Goal: Information Seeking & Learning: Learn about a topic

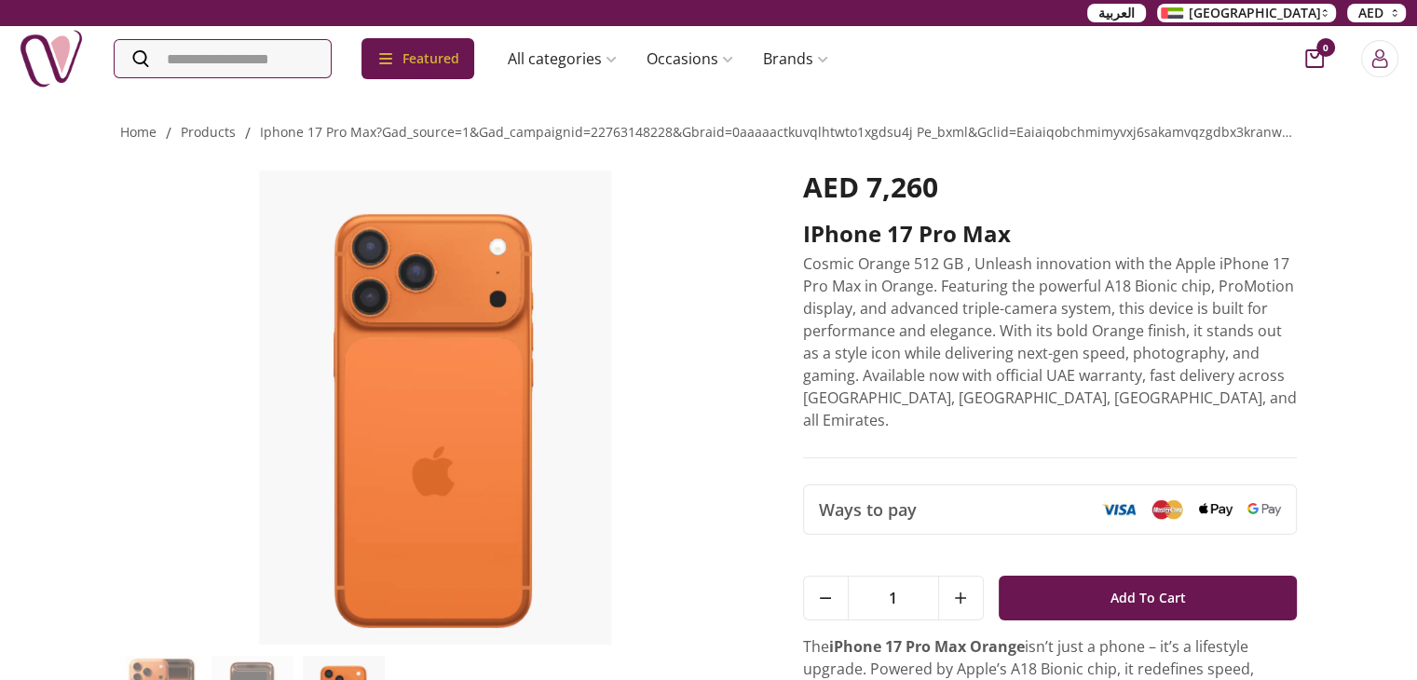
click at [252, 349] on img at bounding box center [435, 408] width 631 height 474
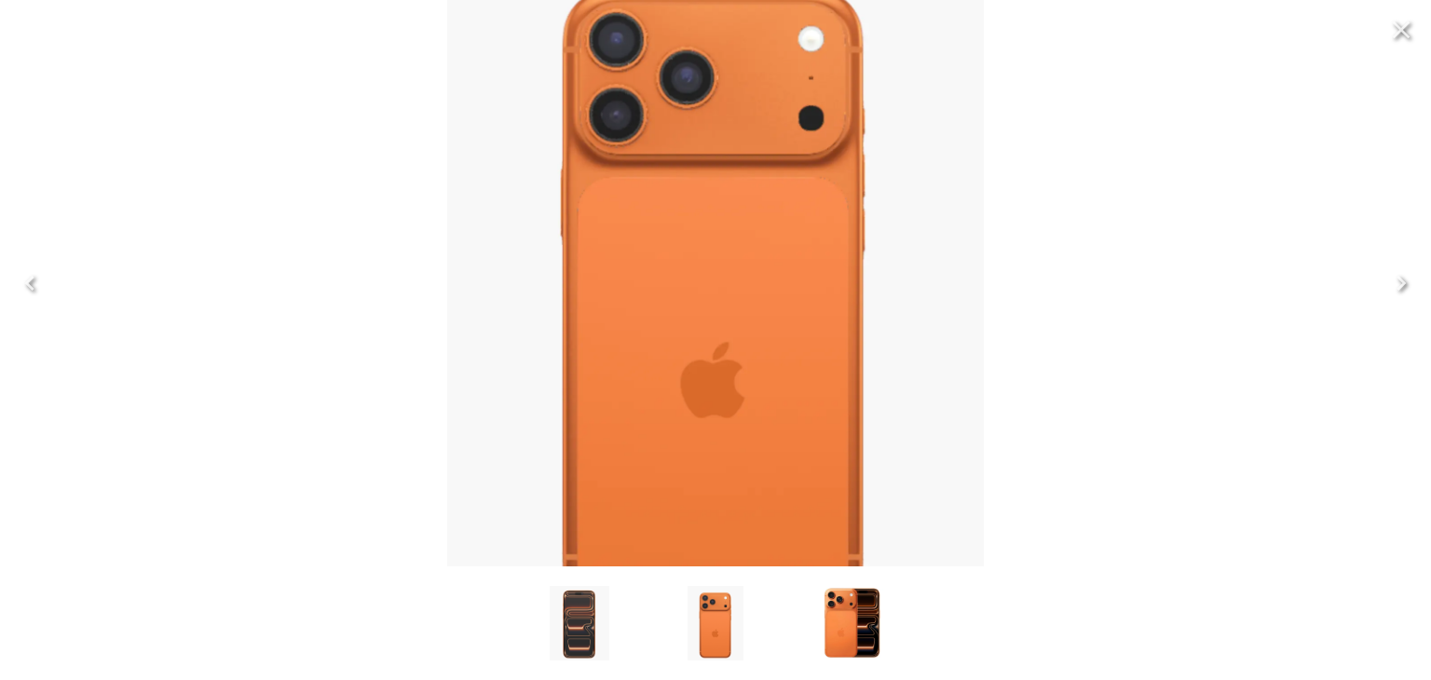
click at [28, 282] on icon "Previous" at bounding box center [29, 283] width 9 height 15
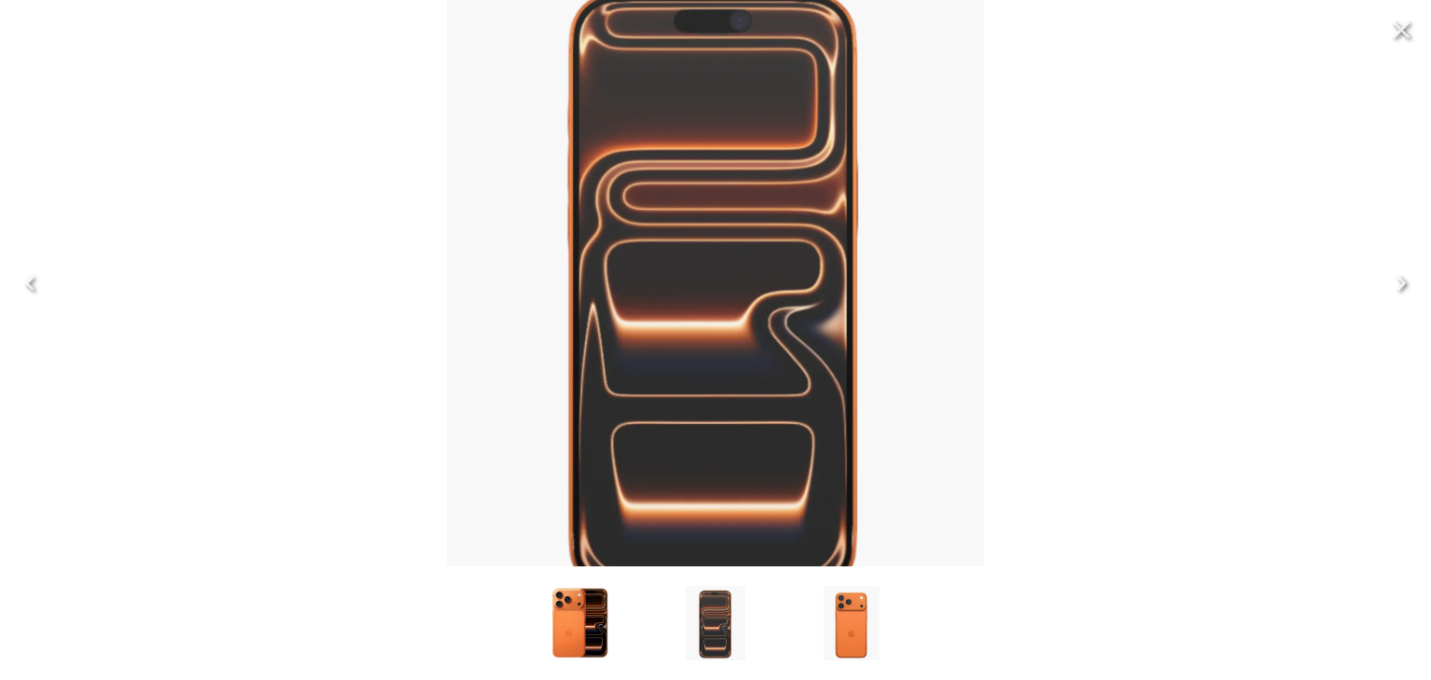
click at [28, 282] on icon "Previous" at bounding box center [29, 283] width 9 height 15
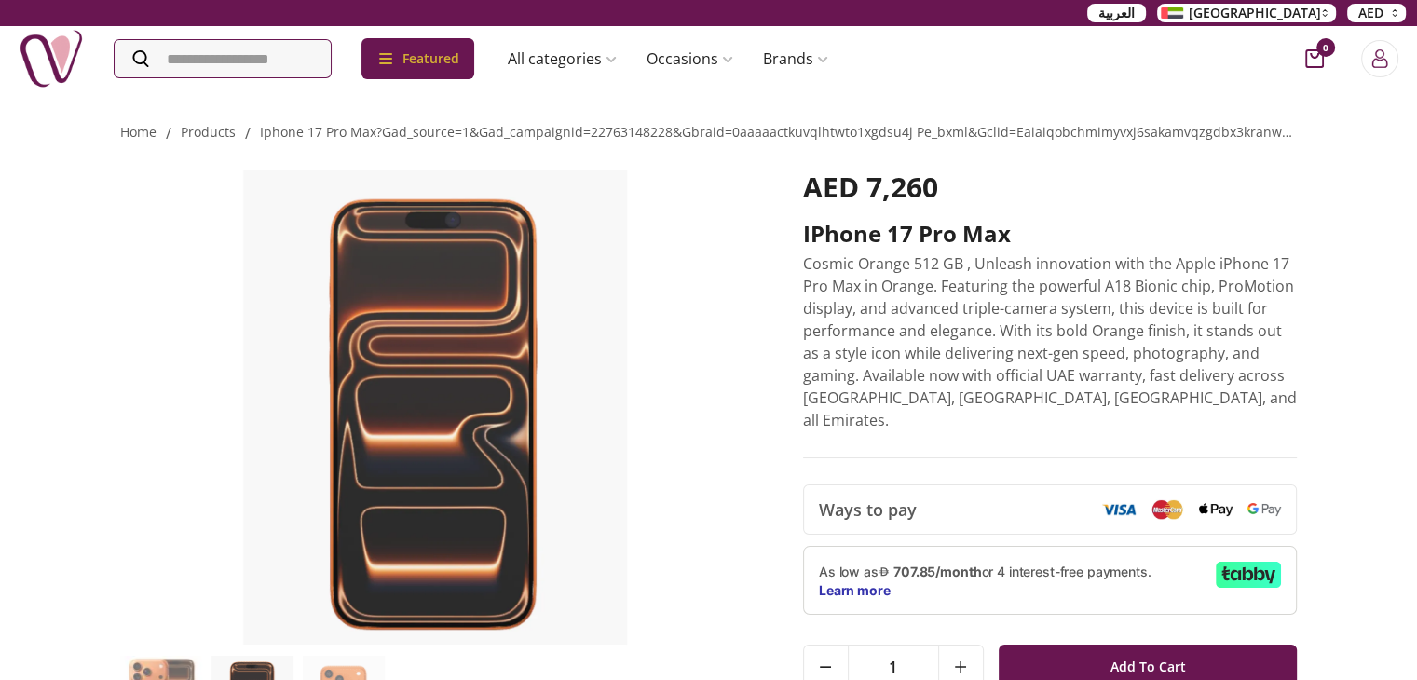
click at [650, 355] on img at bounding box center [435, 408] width 631 height 474
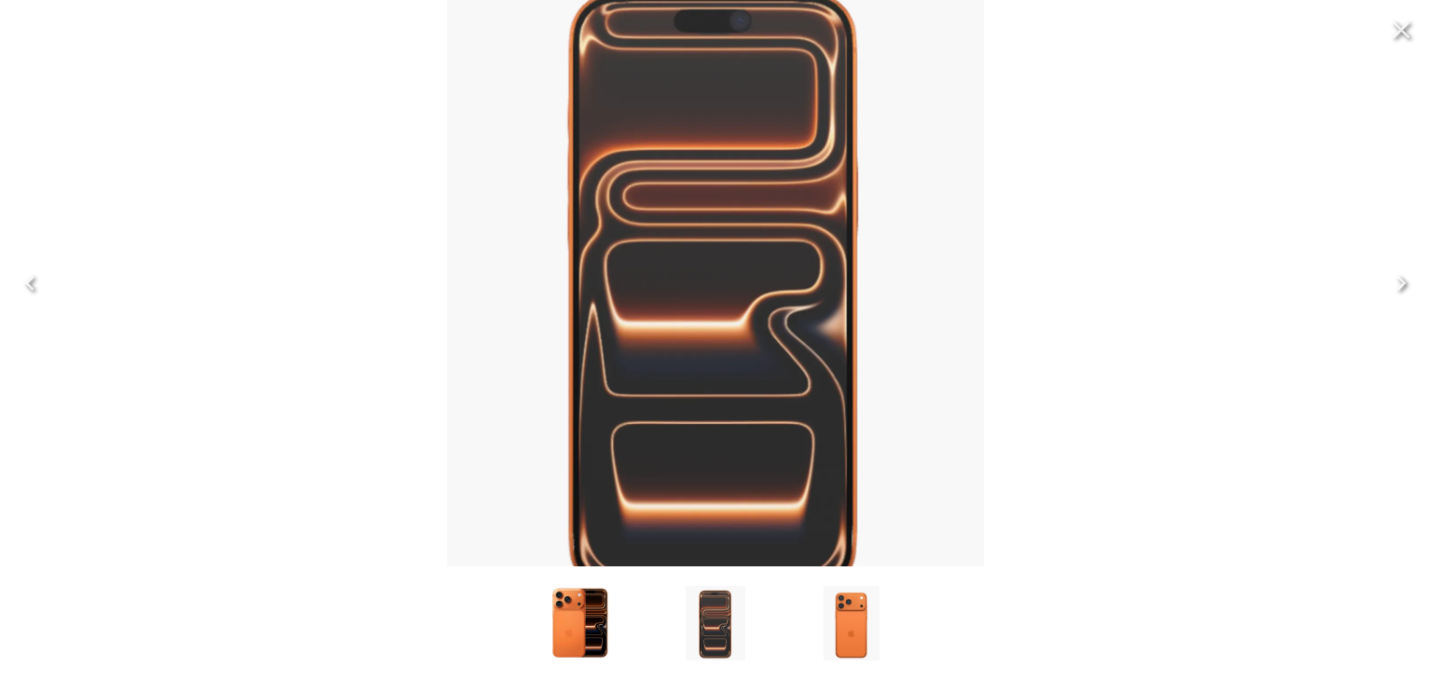
click at [978, 362] on img at bounding box center [715, 284] width 537 height 664
click at [1400, 281] on icon "Next" at bounding box center [1402, 283] width 30 height 30
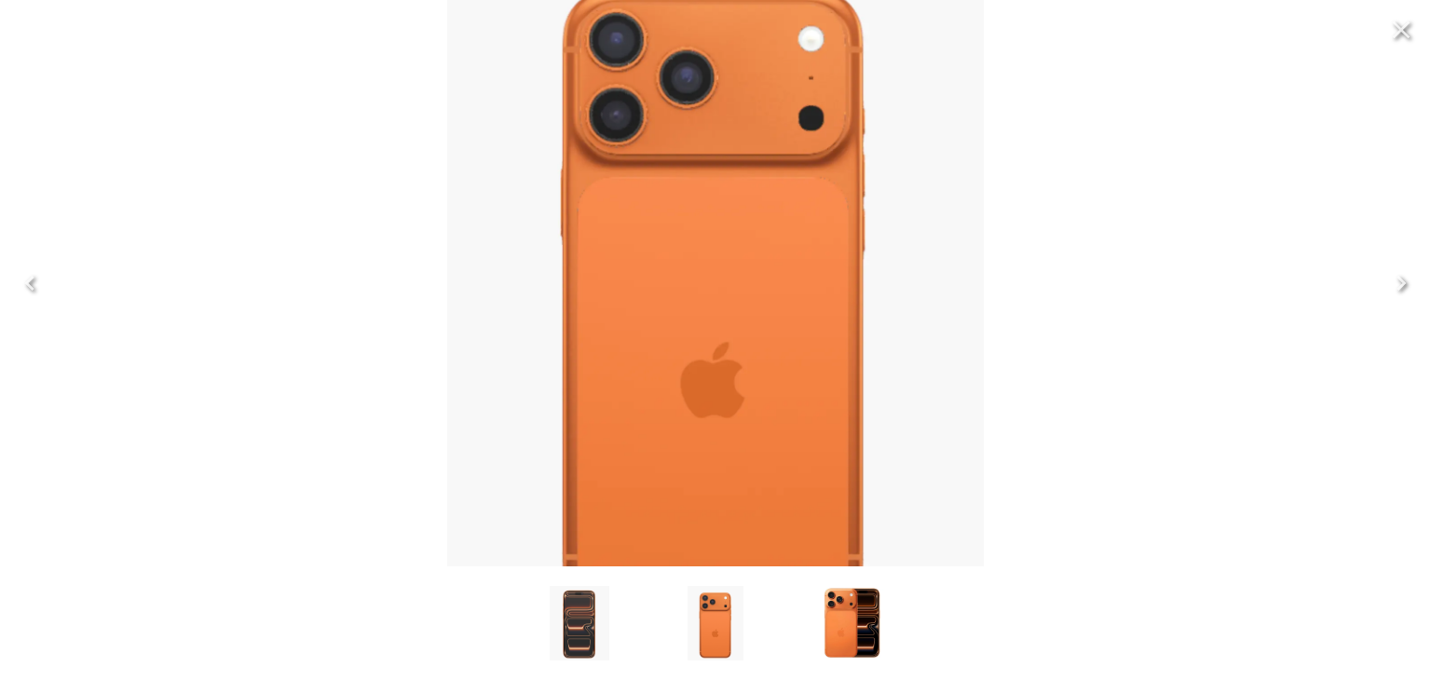
click at [1400, 281] on icon "Next" at bounding box center [1402, 283] width 30 height 30
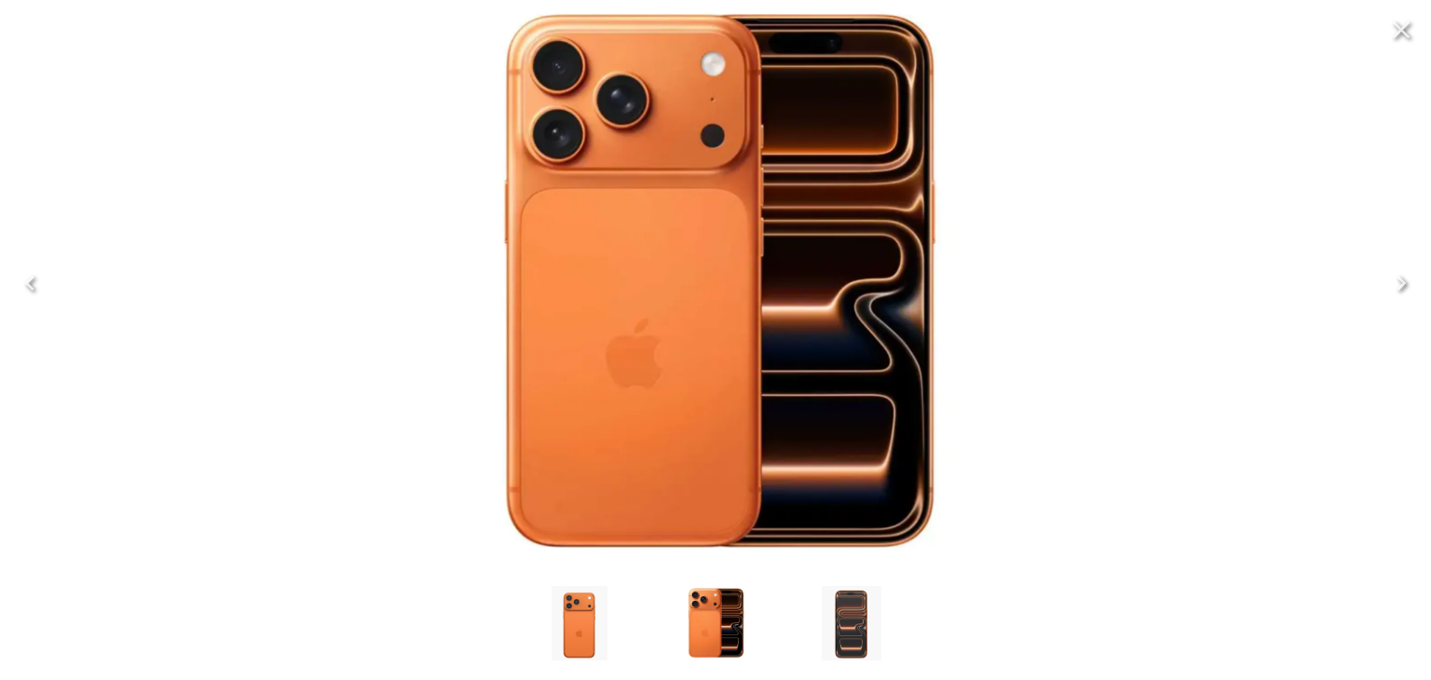
click at [1400, 281] on icon "Next" at bounding box center [1402, 283] width 30 height 30
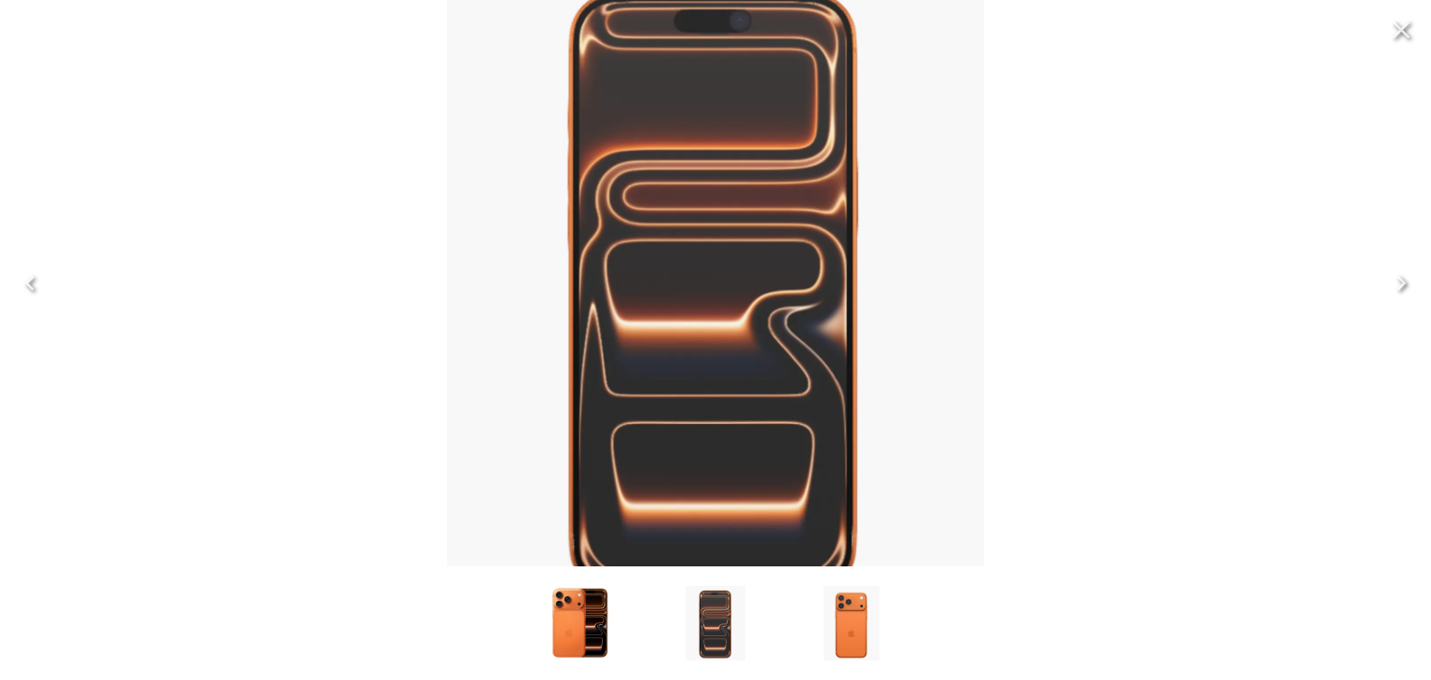
click at [1396, 281] on icon "Next" at bounding box center [1402, 283] width 30 height 30
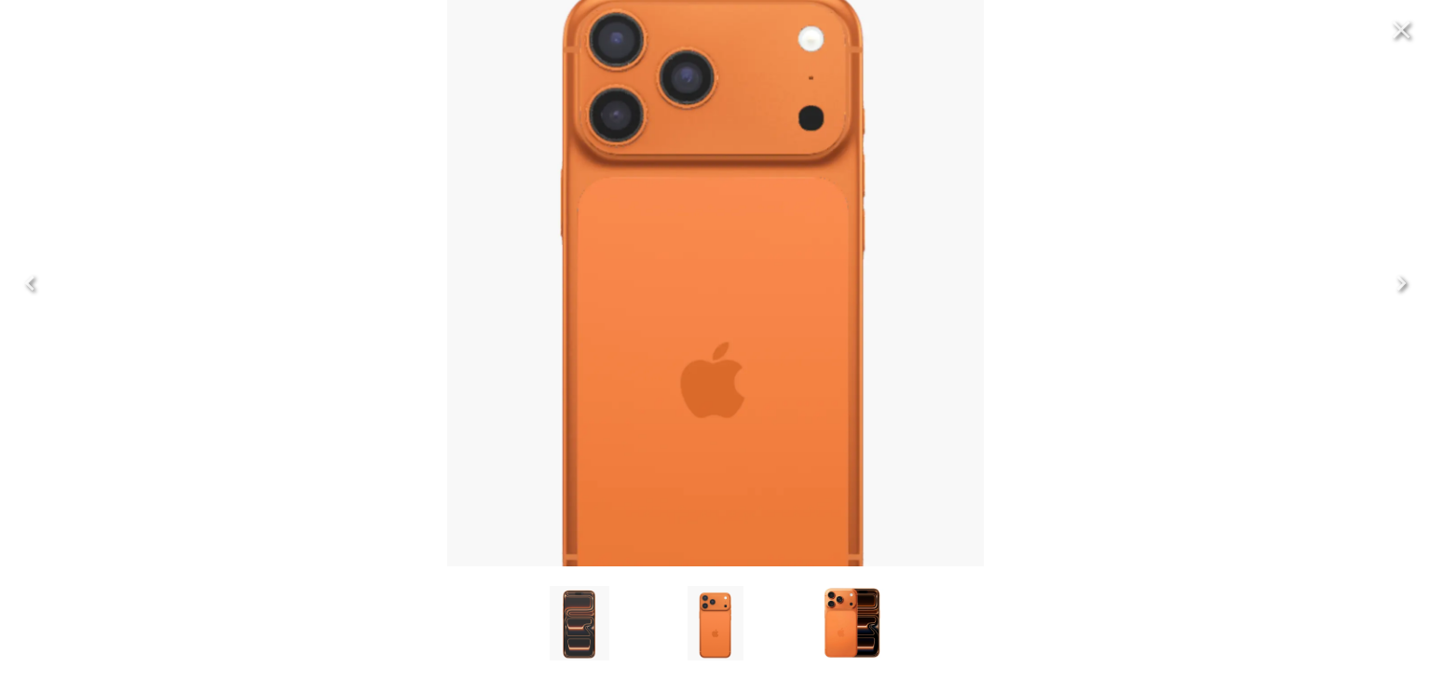
click at [1394, 283] on icon "Next" at bounding box center [1402, 283] width 30 height 30
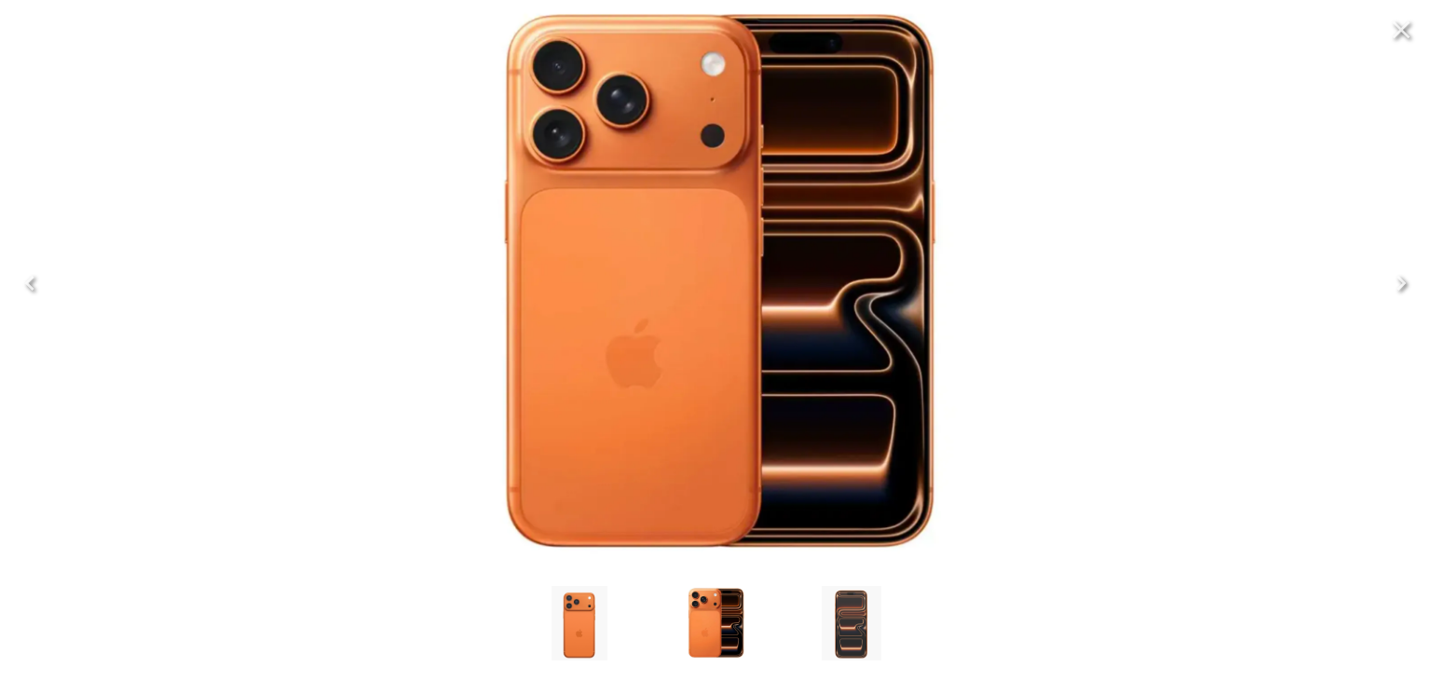
click at [1401, 284] on icon "Next" at bounding box center [1401, 283] width 9 height 15
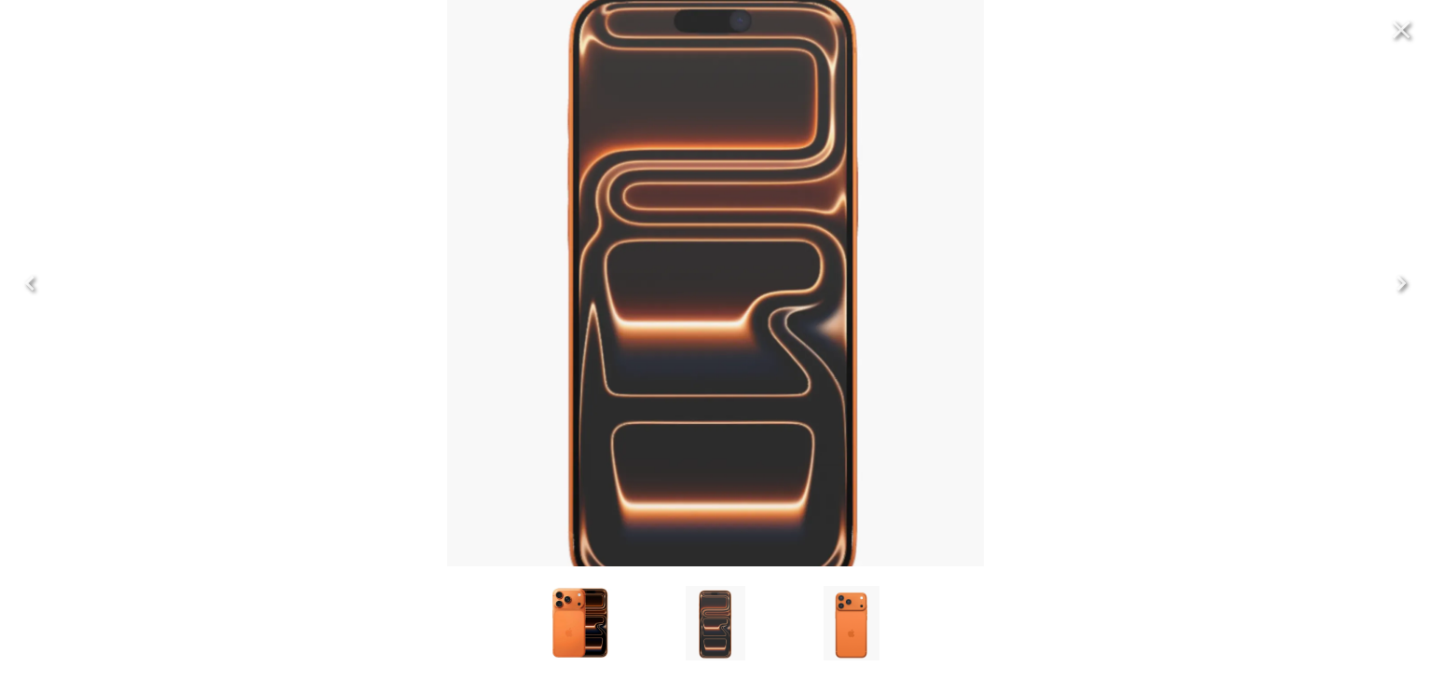
click at [1401, 284] on icon "Next" at bounding box center [1401, 283] width 9 height 15
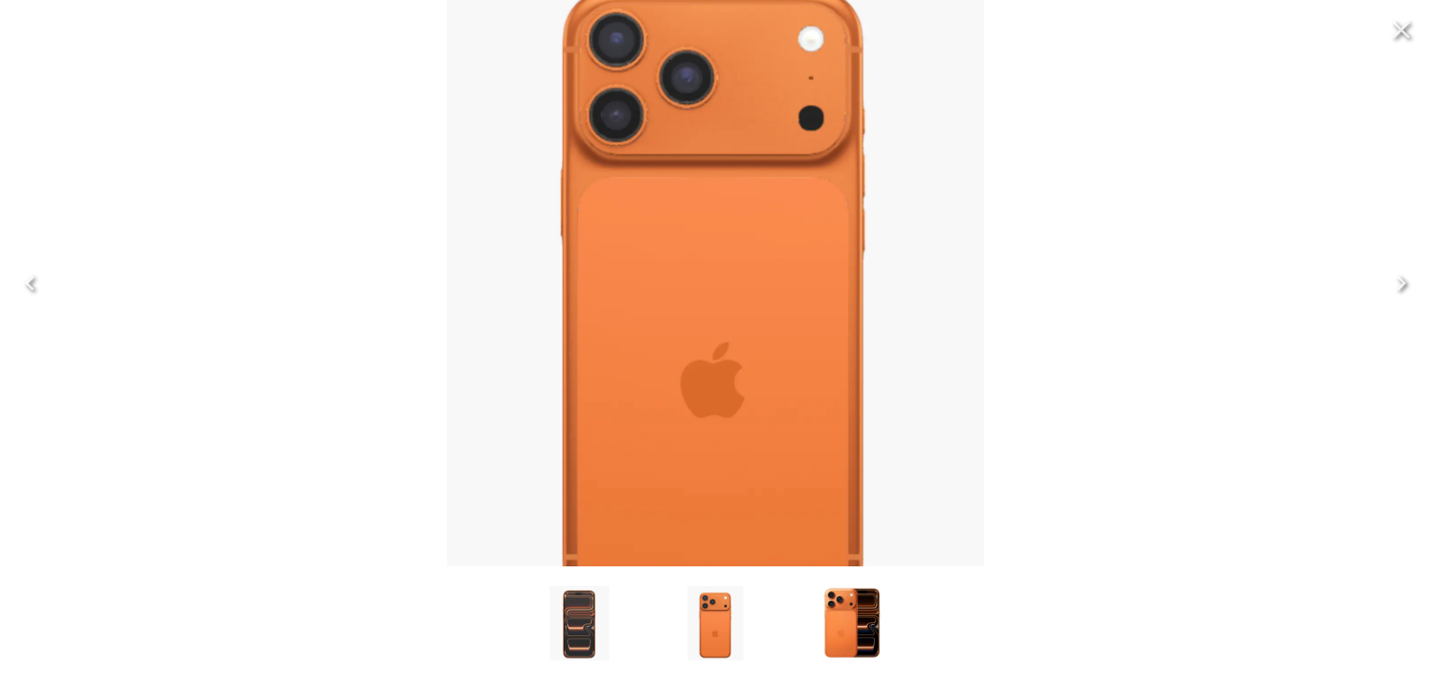
click at [1393, 287] on icon "Next" at bounding box center [1402, 283] width 30 height 30
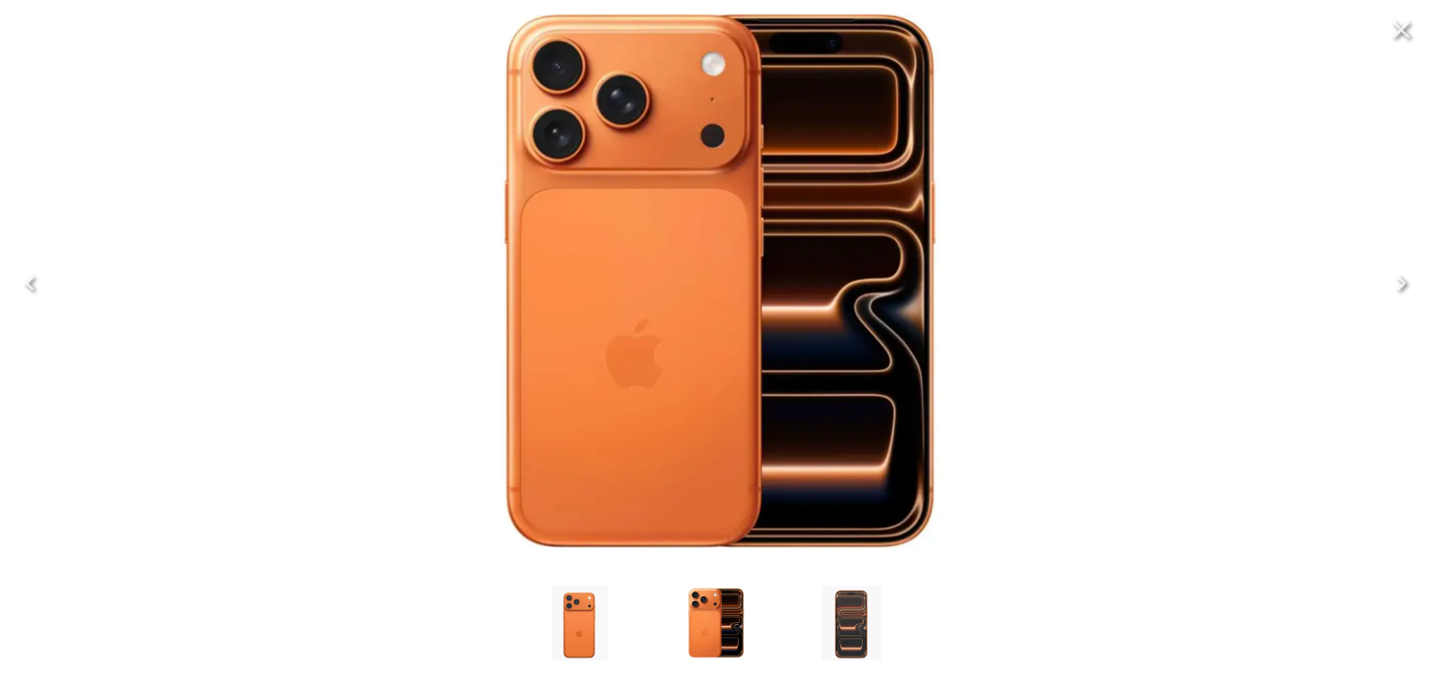
click at [1393, 287] on icon "Next" at bounding box center [1402, 283] width 30 height 30
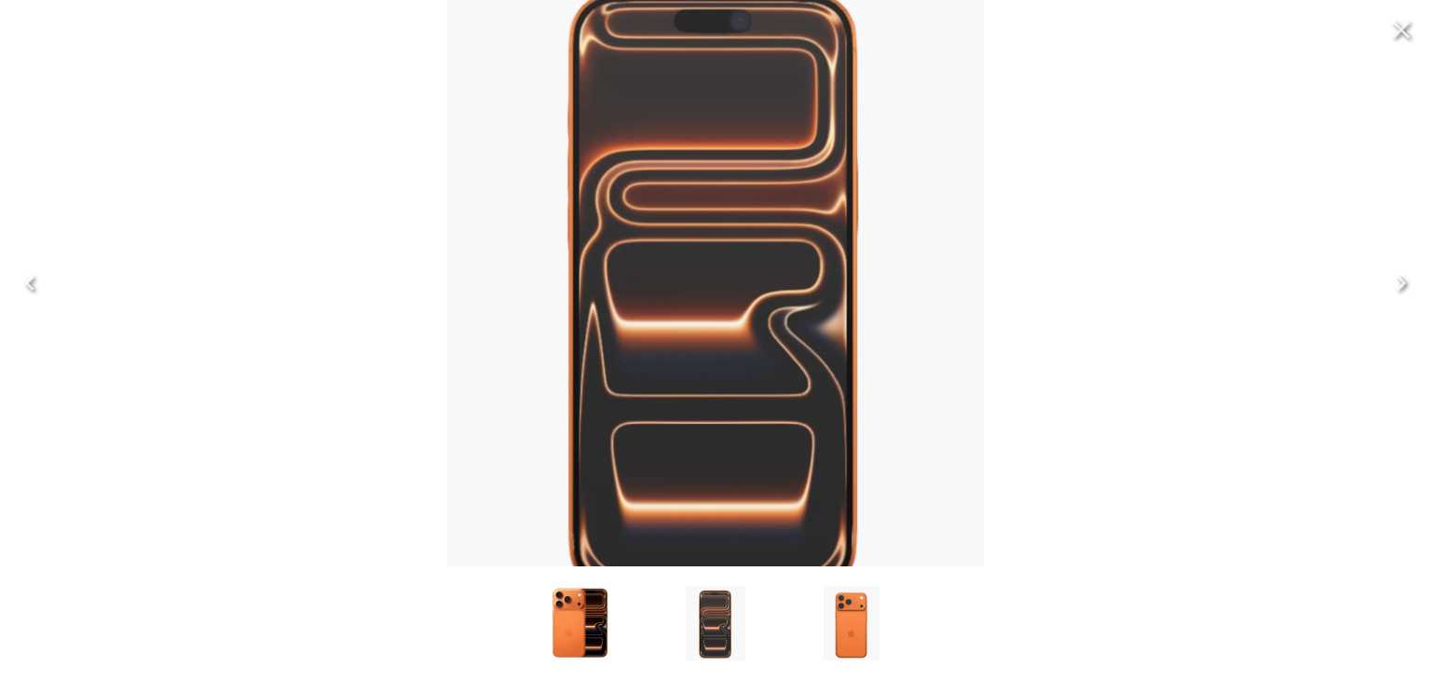
click at [1393, 290] on icon "Next" at bounding box center [1402, 283] width 30 height 30
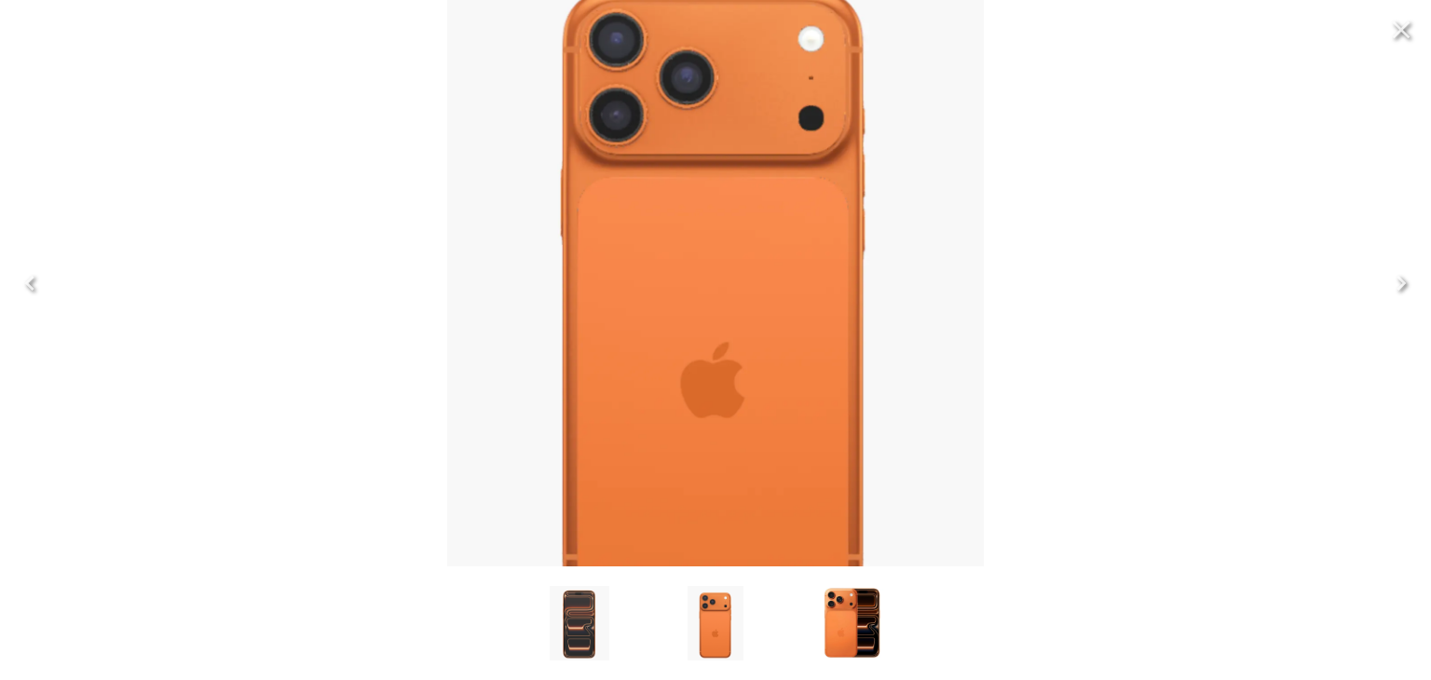
click at [1393, 290] on icon "Next" at bounding box center [1402, 283] width 30 height 30
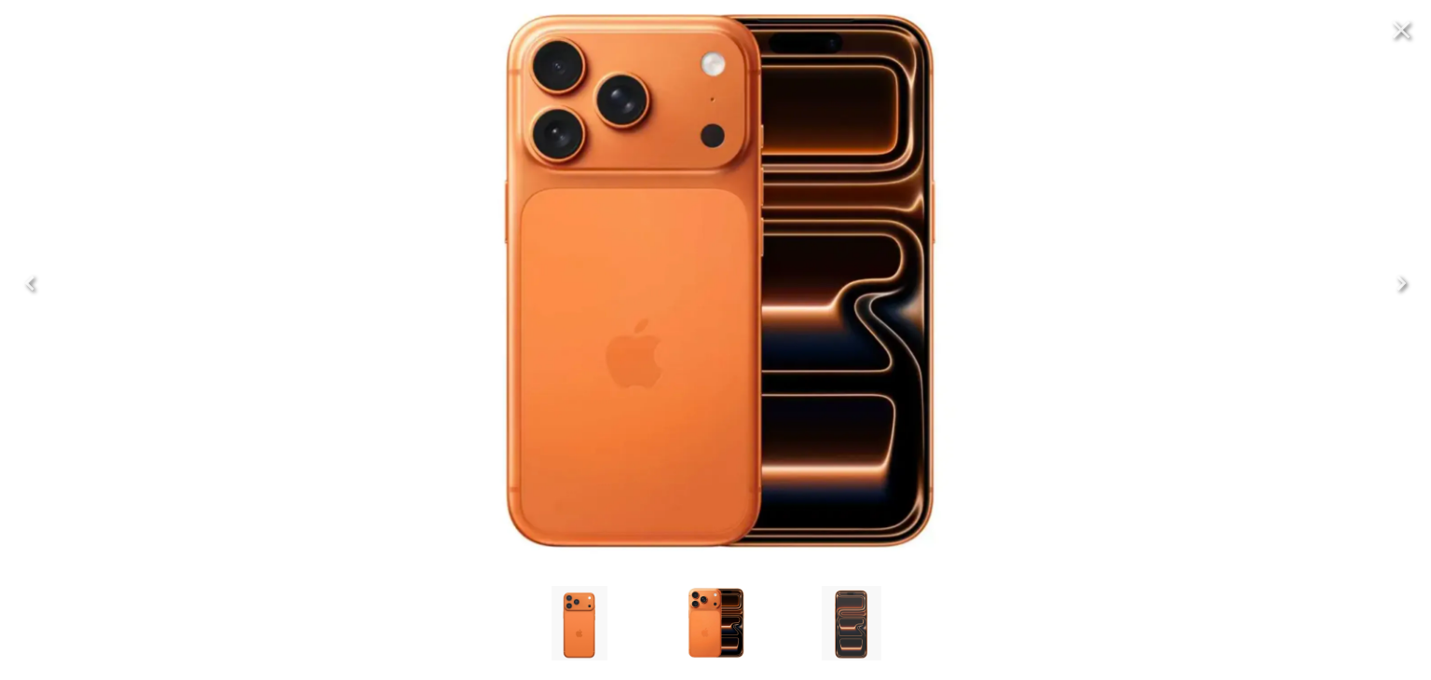
click at [1393, 290] on icon "Next" at bounding box center [1402, 283] width 30 height 30
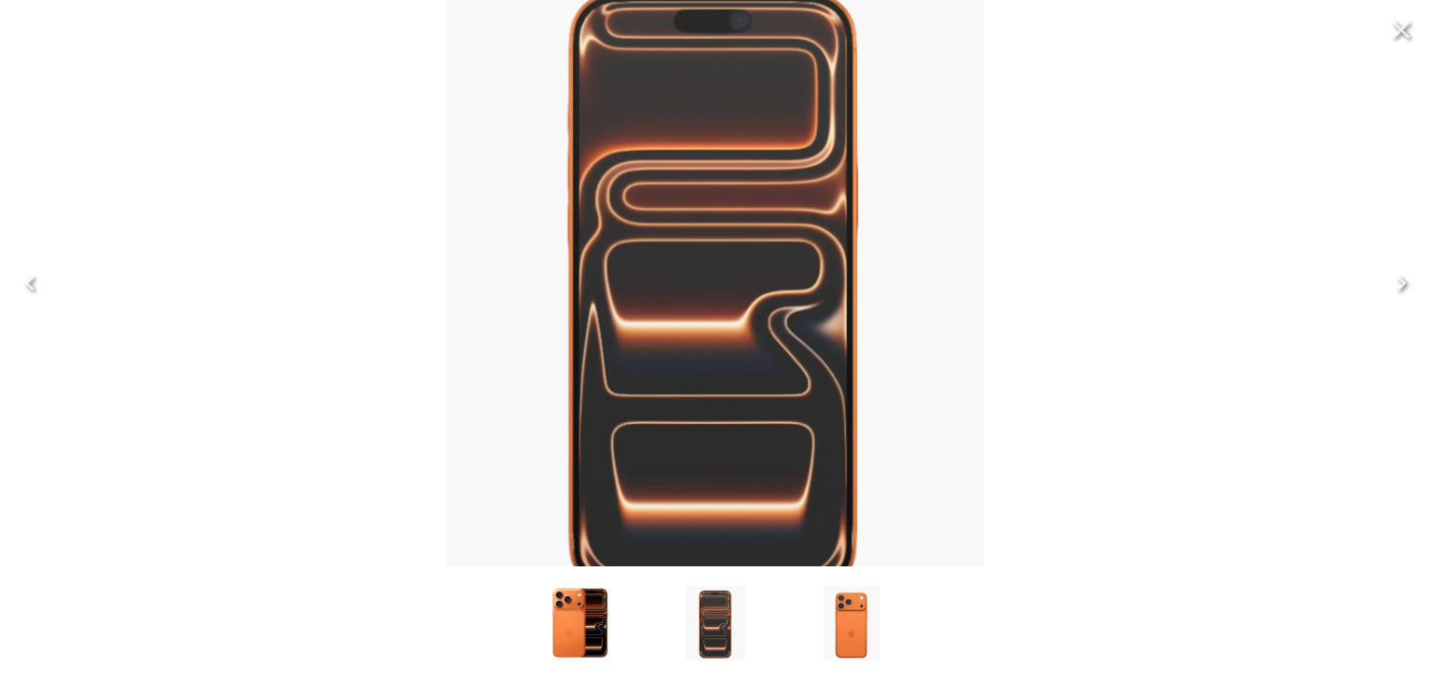
click at [1396, 285] on icon "Next" at bounding box center [1402, 283] width 30 height 30
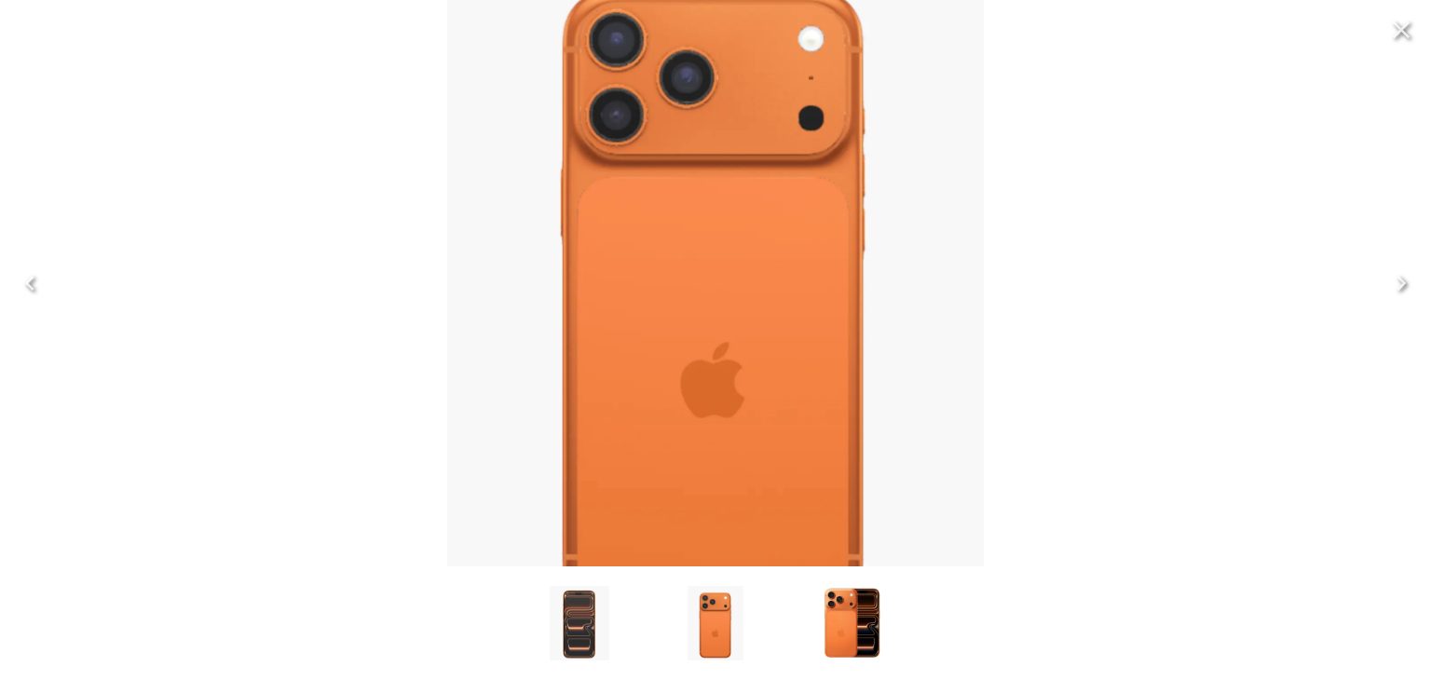
click at [1396, 285] on icon "Next" at bounding box center [1402, 283] width 30 height 30
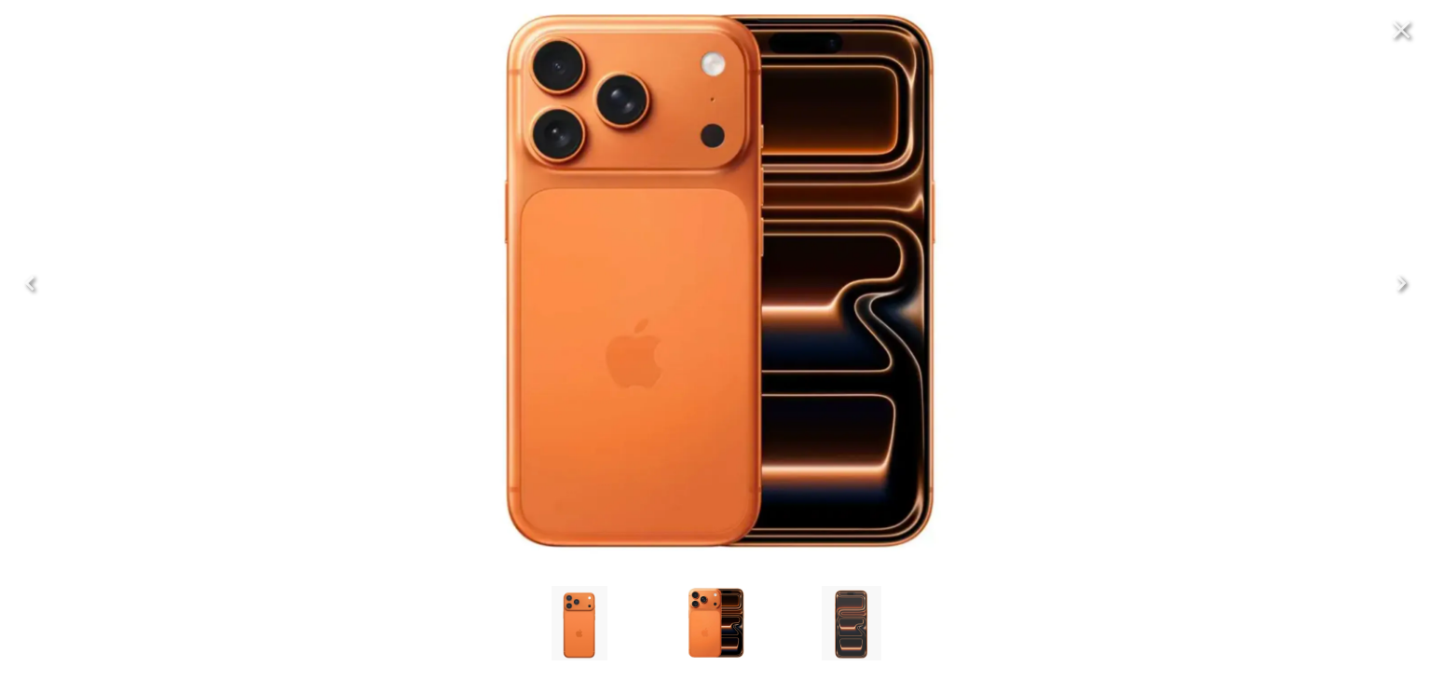
click at [1398, 282] on icon "Next" at bounding box center [1402, 283] width 30 height 30
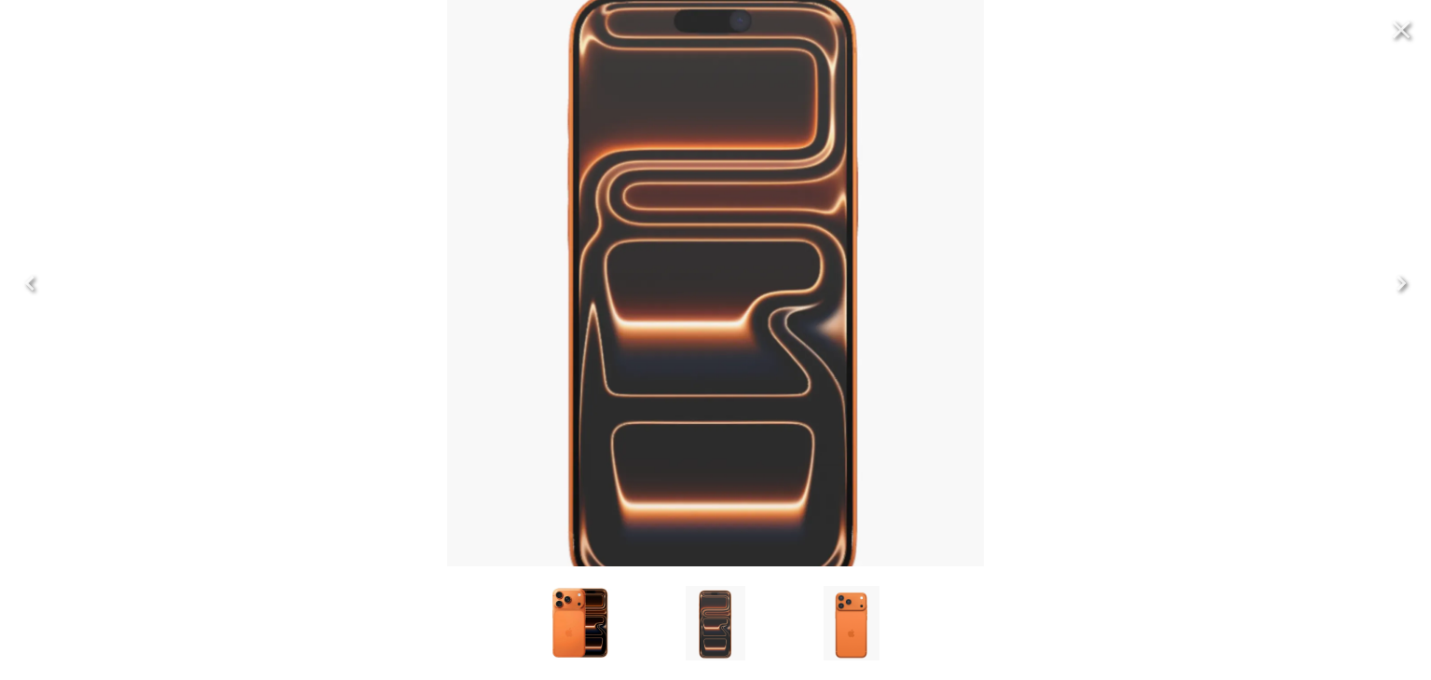
click at [1398, 282] on icon "Next" at bounding box center [1402, 283] width 30 height 30
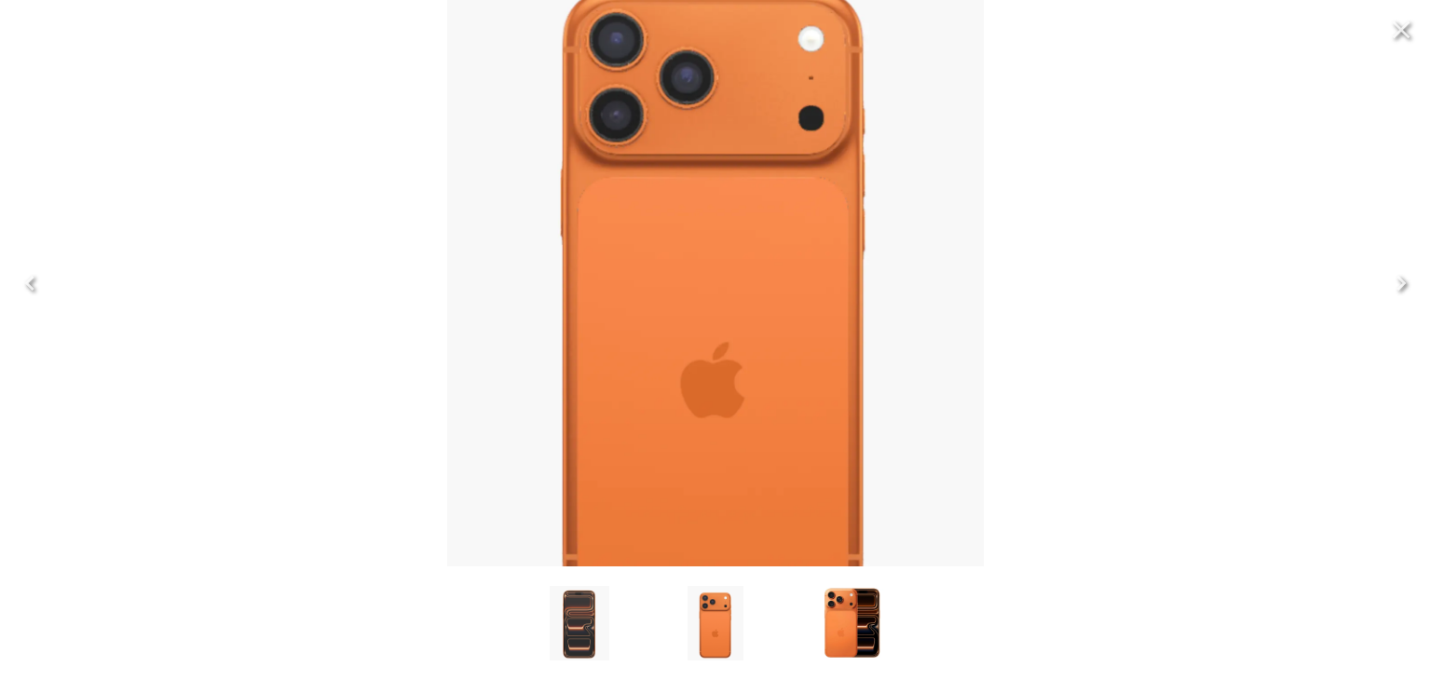
click at [1398, 282] on icon "Next" at bounding box center [1402, 283] width 30 height 30
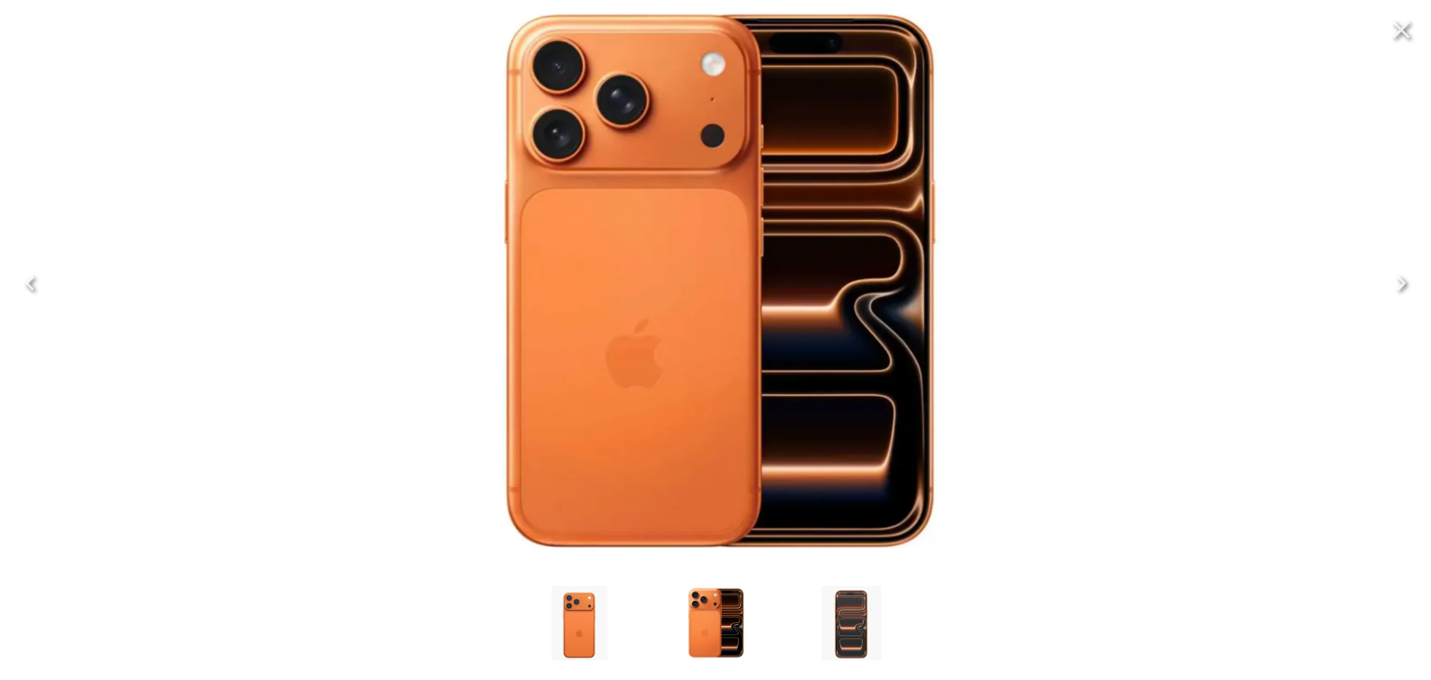
click at [1398, 282] on icon "Next" at bounding box center [1402, 283] width 30 height 30
